Goal: Register for event/course

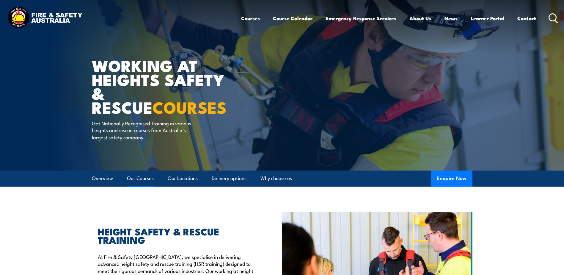
click at [141, 178] on link "Our Courses" at bounding box center [140, 178] width 27 height 16
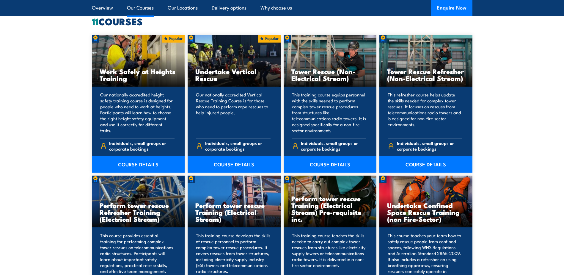
scroll to position [422, 0]
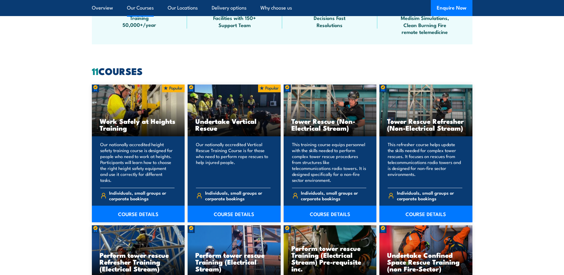
click at [131, 120] on h3 "Work Safely at Heights Training" at bounding box center [139, 125] width 78 height 14
click at [128, 213] on link "COURSE DETAILS" at bounding box center [138, 214] width 93 height 17
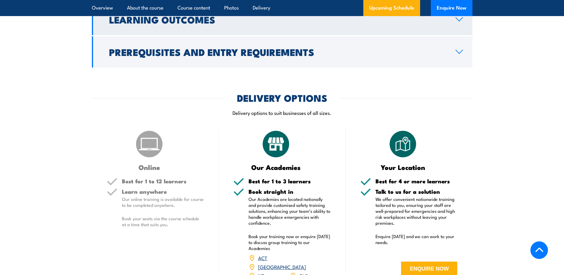
scroll to position [625, 0]
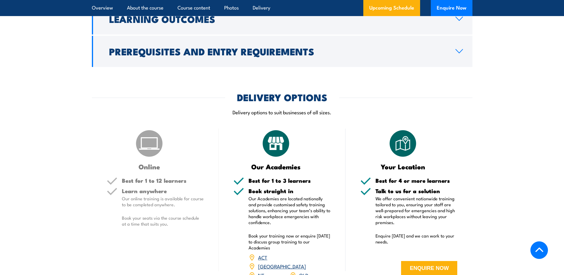
click at [460, 50] on icon at bounding box center [459, 51] width 8 height 5
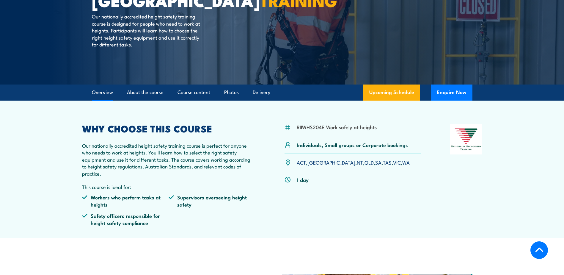
scroll to position [0, 0]
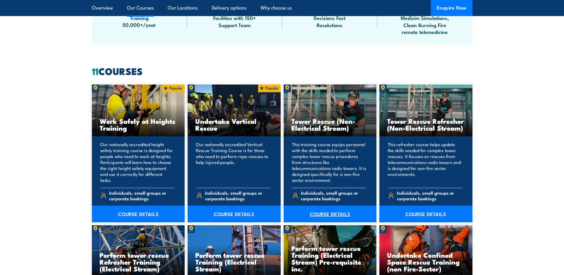
click at [326, 210] on link "COURSE DETAILS" at bounding box center [330, 214] width 93 height 17
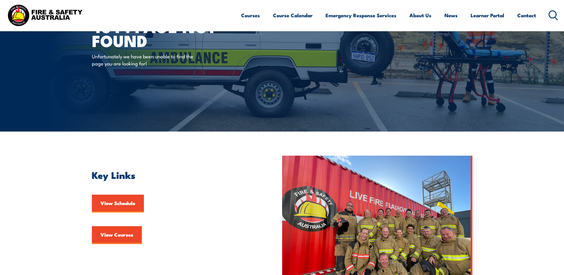
scroll to position [30, 0]
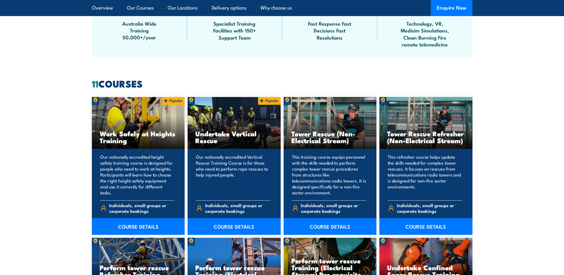
scroll to position [422, 0]
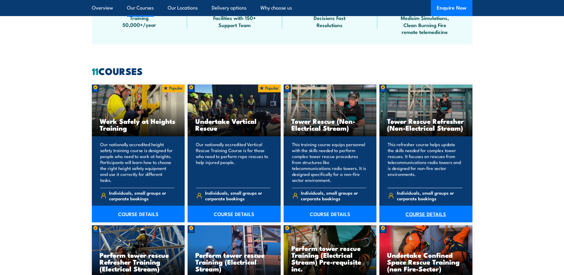
click at [429, 212] on link "COURSE DETAILS" at bounding box center [426, 214] width 93 height 17
